Goal: Obtain resource: Download file/media

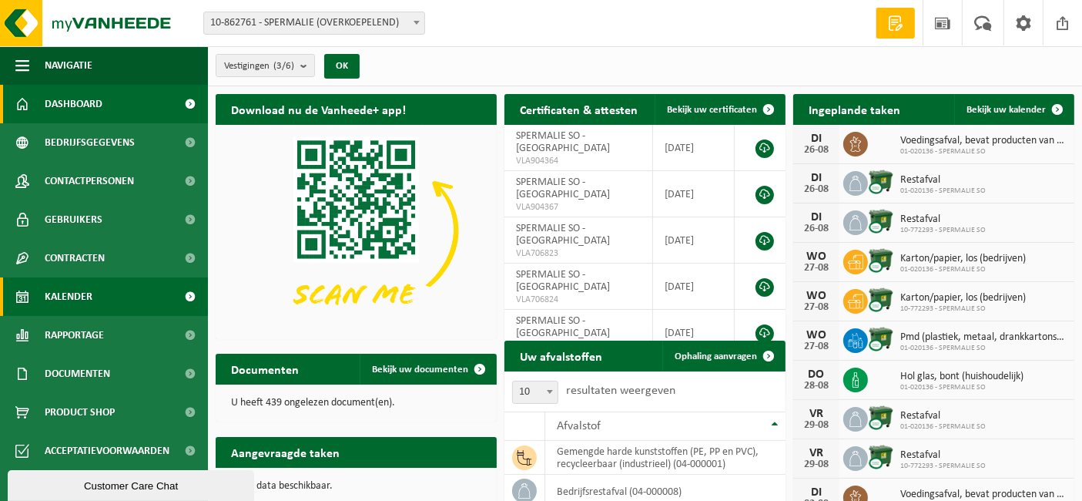
click at [92, 308] on span "Kalender" at bounding box center [69, 296] width 48 height 39
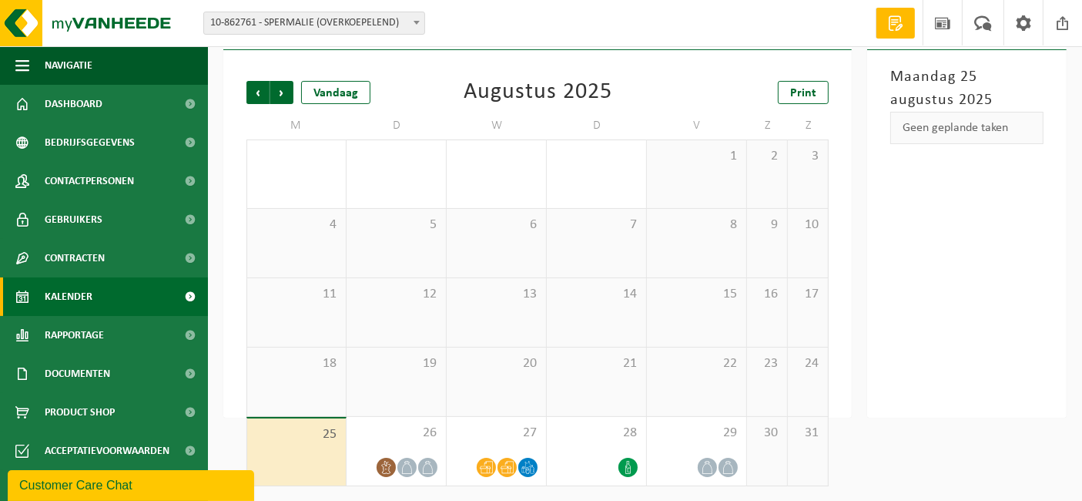
scroll to position [75, 0]
click at [810, 89] on span "Print" at bounding box center [803, 93] width 26 height 12
click at [282, 94] on span "Volgende" at bounding box center [281, 92] width 23 height 23
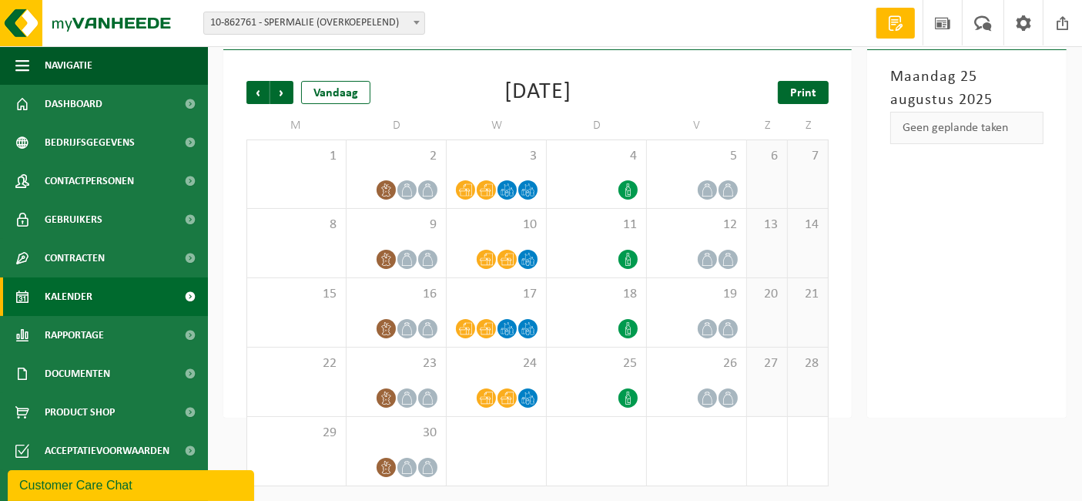
click at [800, 89] on span "Print" at bounding box center [803, 93] width 26 height 12
